Goal: Task Accomplishment & Management: Manage account settings

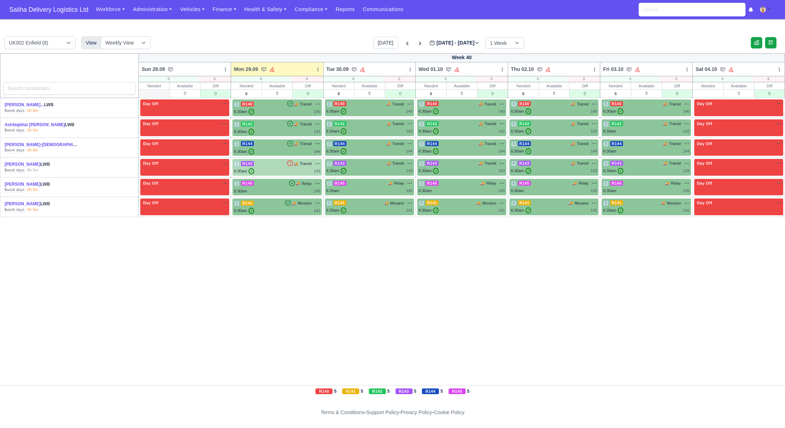
click at [282, 167] on div "1 R143 🚚 Transit" at bounding box center [277, 167] width 86 height 14
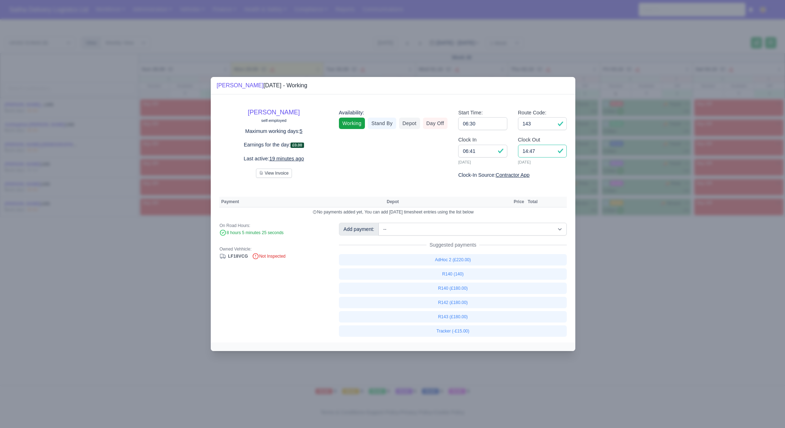
click at [550, 153] on input "14:47" at bounding box center [542, 151] width 49 height 13
type input "14:30"
click at [550, 127] on input "143" at bounding box center [542, 123] width 49 height 13
click at [449, 318] on link "R143 (£180.00)" at bounding box center [453, 316] width 228 height 11
select select "1"
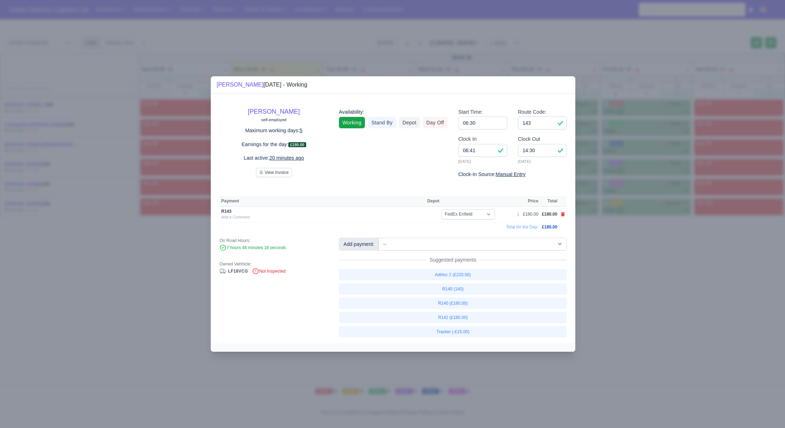
drag, startPoint x: 622, startPoint y: 300, endPoint x: 621, endPoint y: 289, distance: 10.7
click at [622, 300] on div at bounding box center [392, 214] width 785 height 428
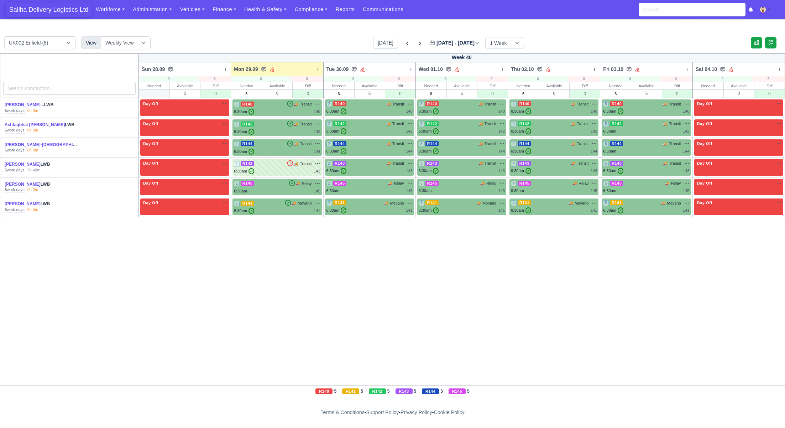
click at [40, 9] on span "Saliha Delivery Logistics Ltd" at bounding box center [49, 9] width 86 height 14
click at [61, 8] on span "Saliha Delivery Logistics Ltd" at bounding box center [49, 9] width 86 height 14
click at [48, 11] on span "Saliha Delivery Logistics Ltd" at bounding box center [49, 9] width 86 height 14
